Goal: Transaction & Acquisition: Book appointment/travel/reservation

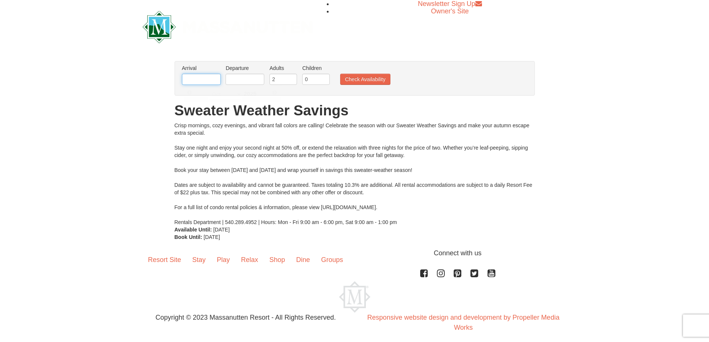
click at [207, 82] on input "text" at bounding box center [201, 79] width 39 height 11
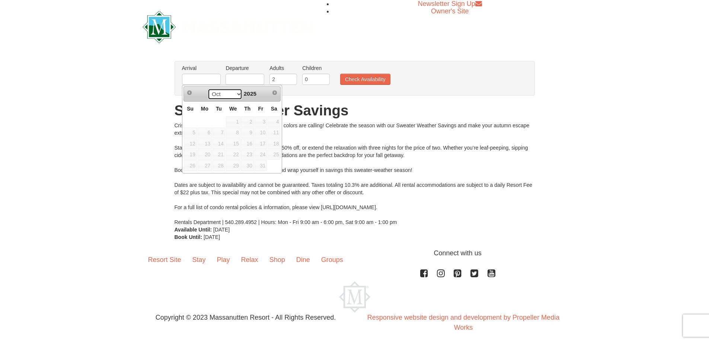
click at [234, 96] on select "Oct" at bounding box center [225, 94] width 35 height 11
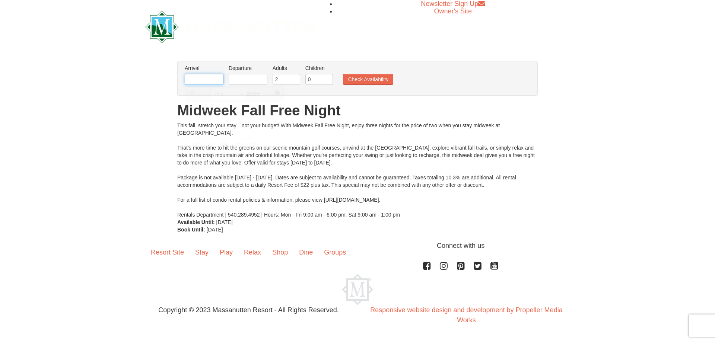
click at [207, 77] on input "text" at bounding box center [204, 79] width 39 height 11
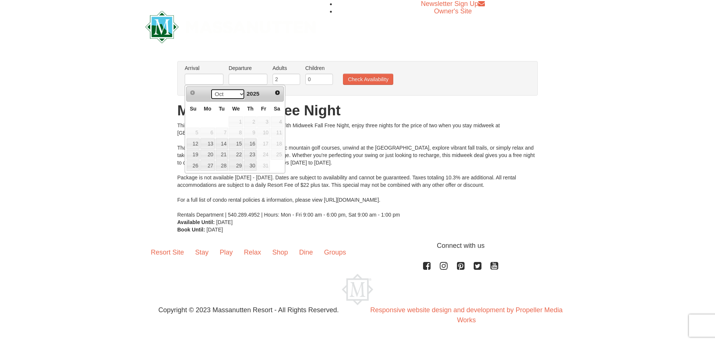
click at [236, 99] on select "Oct Nov Dec" at bounding box center [227, 94] width 35 height 11
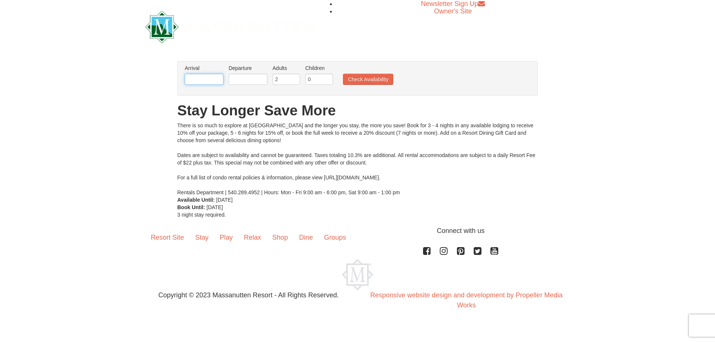
click at [219, 83] on input "text" at bounding box center [204, 79] width 39 height 11
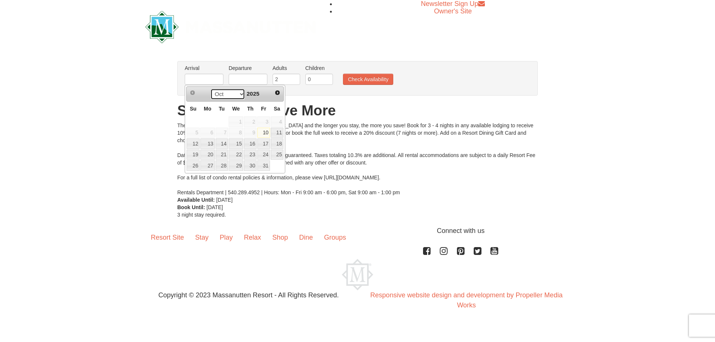
click at [236, 95] on select "Oct Nov Dec" at bounding box center [227, 94] width 35 height 11
